Goal: Transaction & Acquisition: Obtain resource

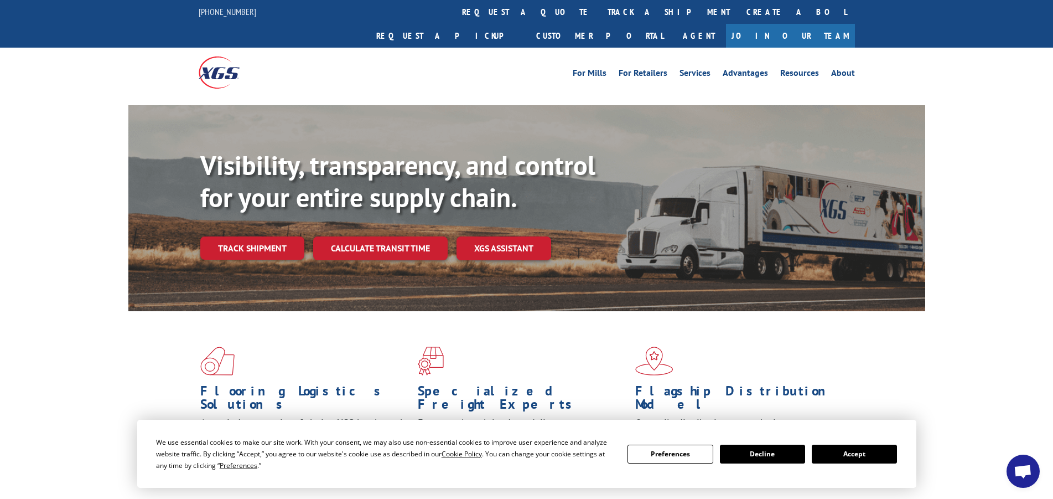
click at [935, 391] on div "Flooring Logistics Solutions As an industry carrier of choice, XGS has brought …" at bounding box center [526, 422] width 1053 height 223
click at [454, 16] on link "request a quote" at bounding box center [527, 12] width 146 height 24
